Goal: Navigation & Orientation: Find specific page/section

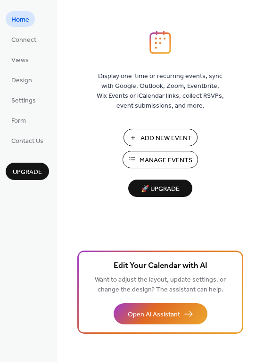
click at [24, 48] on ul "Home Connect Views Design Settings Form Contact Us" at bounding box center [27, 79] width 43 height 137
click at [23, 41] on span "Connect" at bounding box center [23, 40] width 25 height 10
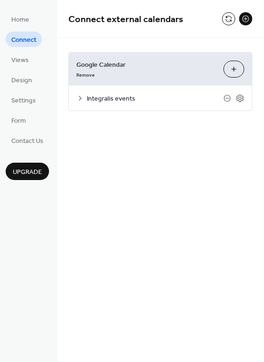
click at [101, 105] on div "Integralis events" at bounding box center [160, 98] width 183 height 25
click at [80, 100] on icon at bounding box center [80, 99] width 8 height 8
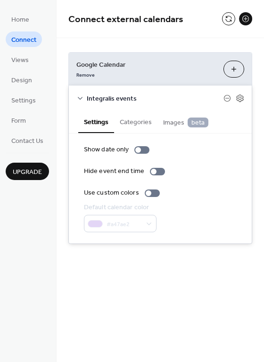
click at [130, 116] on button "Categories" at bounding box center [135, 122] width 43 height 22
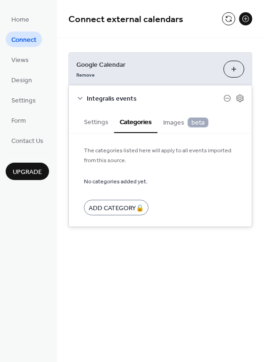
click at [83, 130] on button "Settings" at bounding box center [96, 122] width 36 height 22
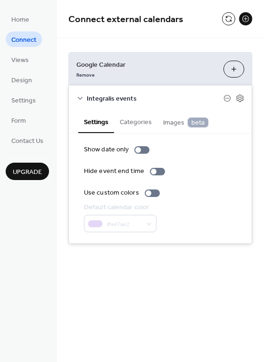
click at [179, 124] on span "Images beta" at bounding box center [185, 123] width 45 height 10
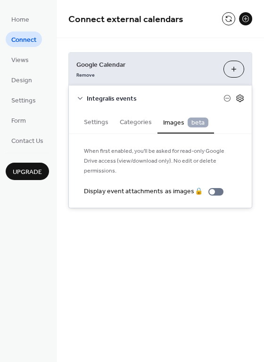
click at [237, 97] on icon at bounding box center [239, 98] width 8 height 8
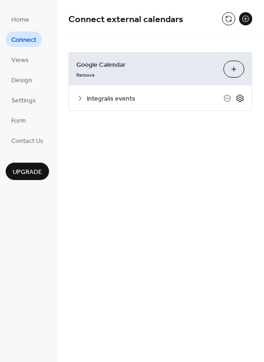
click at [239, 101] on icon at bounding box center [239, 99] width 7 height 8
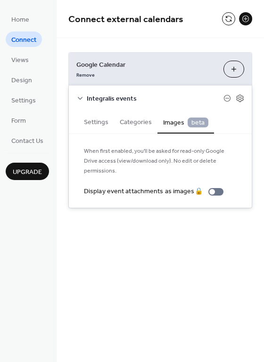
click at [96, 122] on button "Settings" at bounding box center [96, 122] width 36 height 22
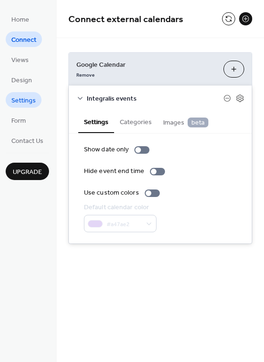
click at [32, 100] on span "Settings" at bounding box center [23, 101] width 24 height 10
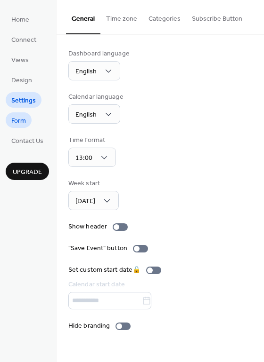
click at [20, 120] on span "Form" at bounding box center [18, 121] width 15 height 10
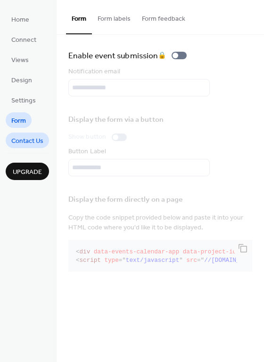
click at [20, 139] on span "Contact Us" at bounding box center [27, 141] width 32 height 10
